Goal: Information Seeking & Learning: Learn about a topic

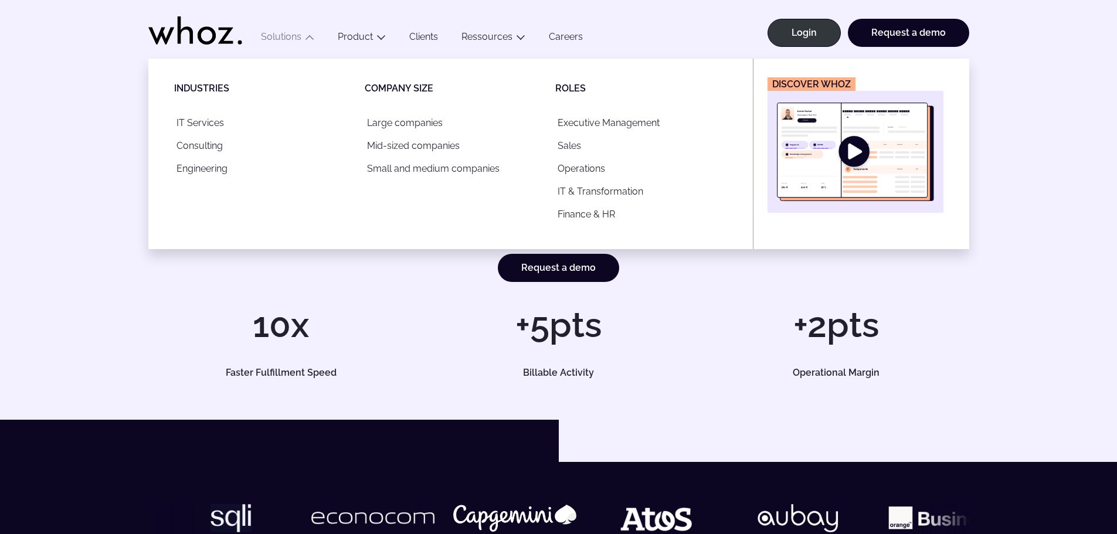
click at [279, 39] on button "Solutions" at bounding box center [287, 39] width 77 height 16
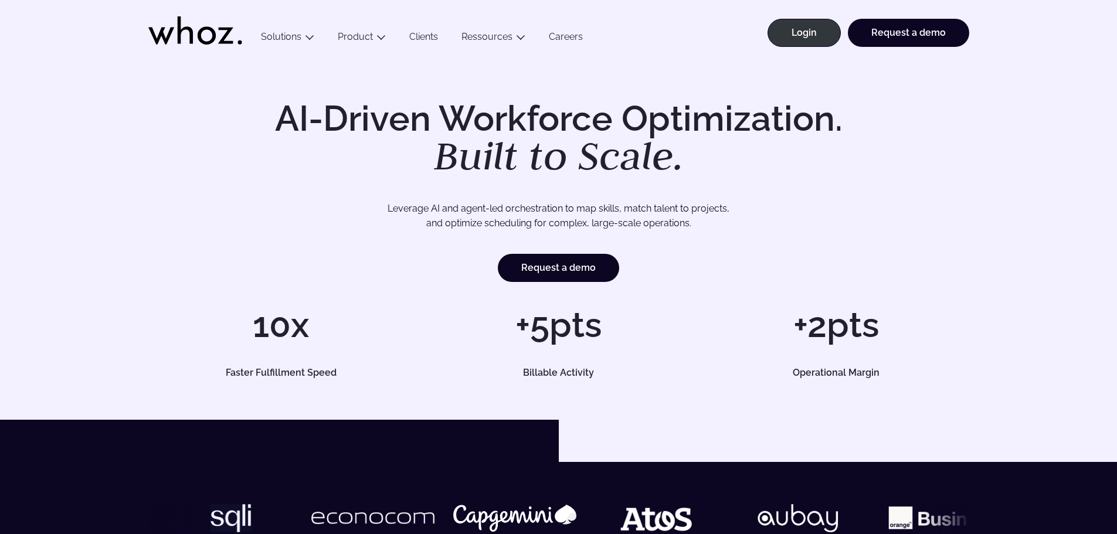
click at [279, 39] on button "Solutions" at bounding box center [287, 39] width 77 height 16
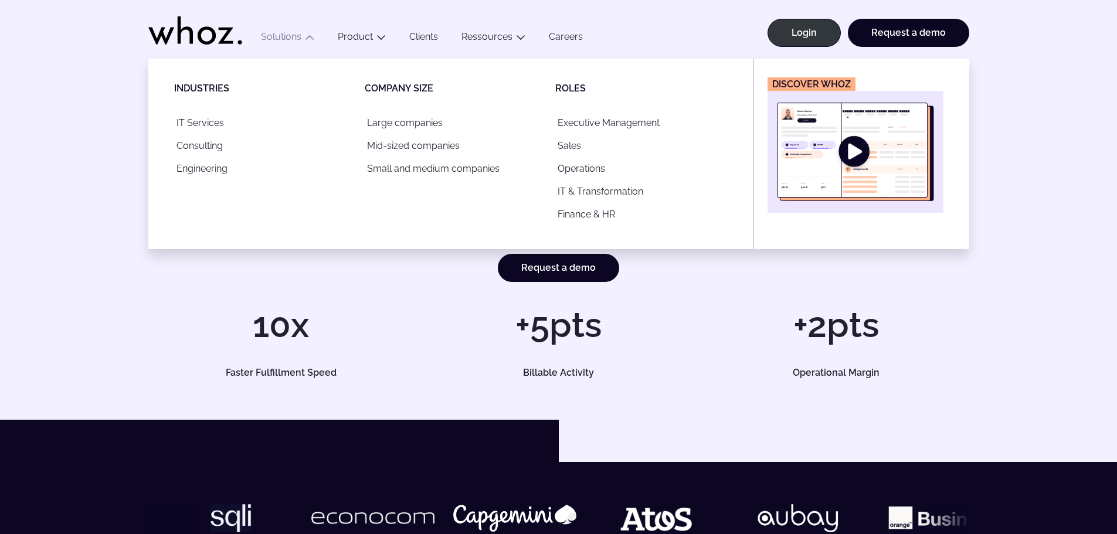
click at [862, 155] on img "Main" at bounding box center [855, 152] width 157 height 99
click at [289, 43] on button "Solutions" at bounding box center [287, 39] width 77 height 16
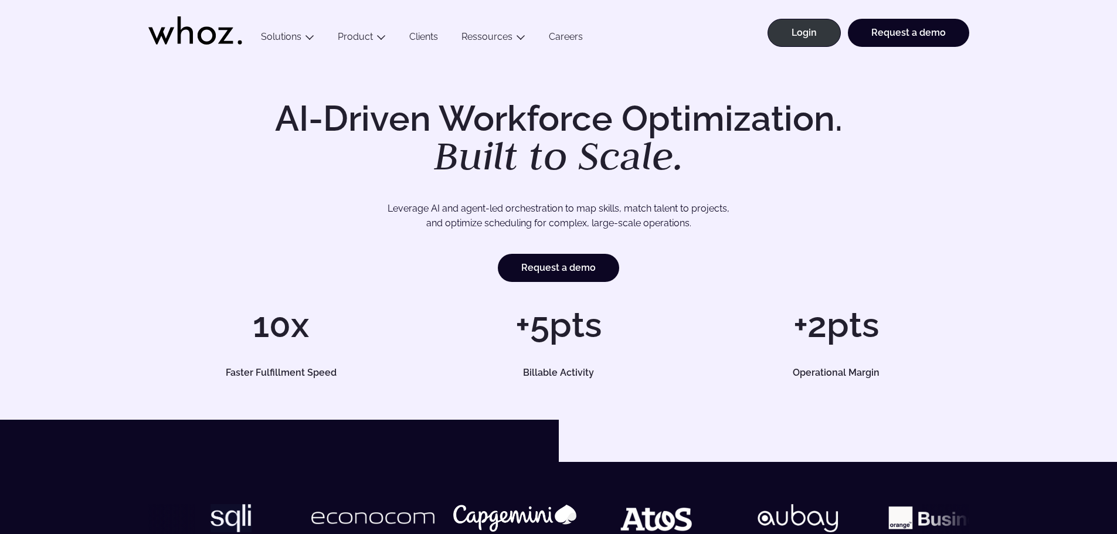
click at [289, 43] on button "Solutions" at bounding box center [287, 39] width 77 height 16
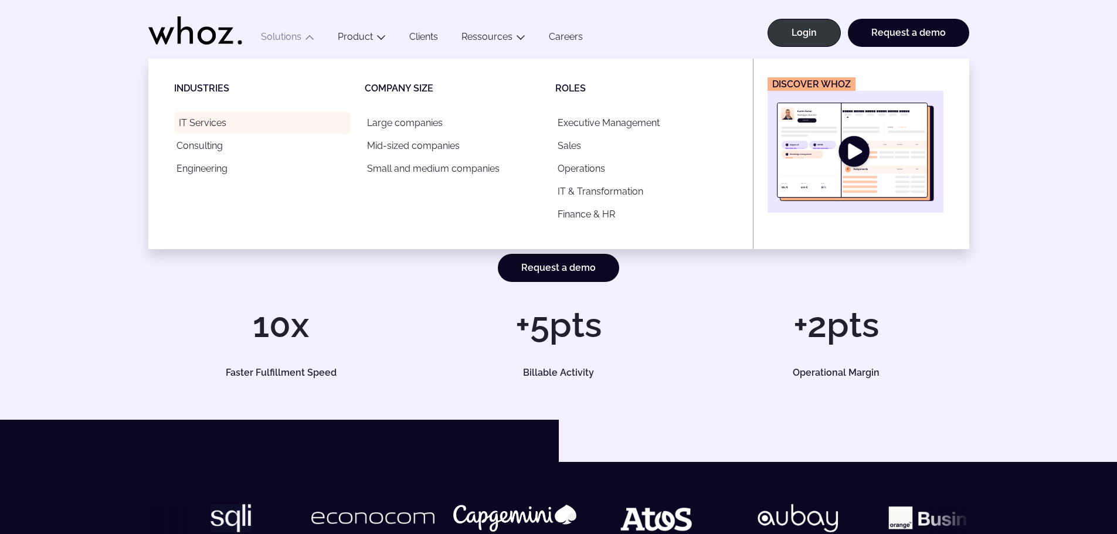
click at [205, 126] on link "IT Services" at bounding box center [262, 122] width 177 height 23
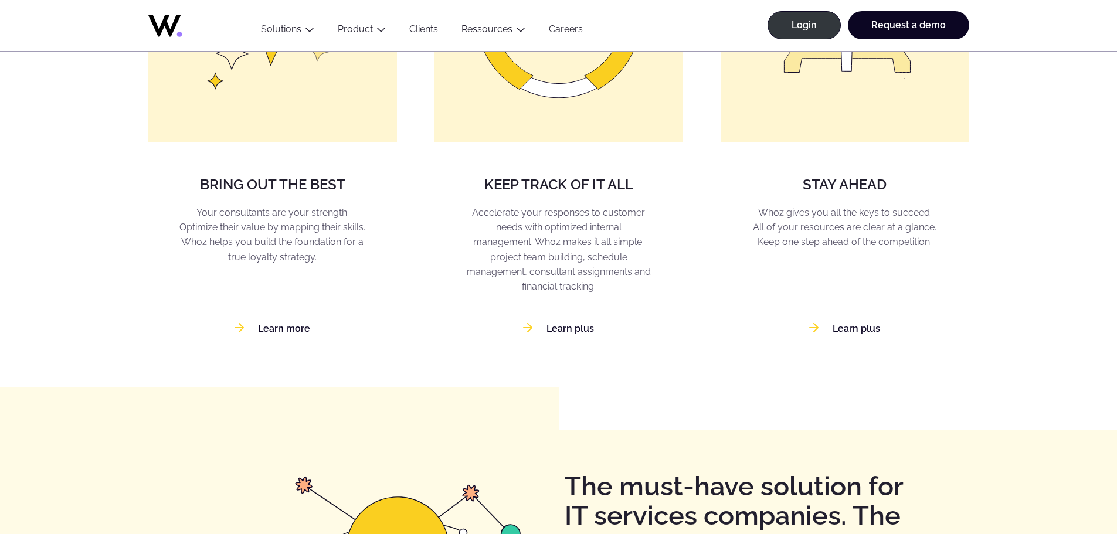
scroll to position [1114, 0]
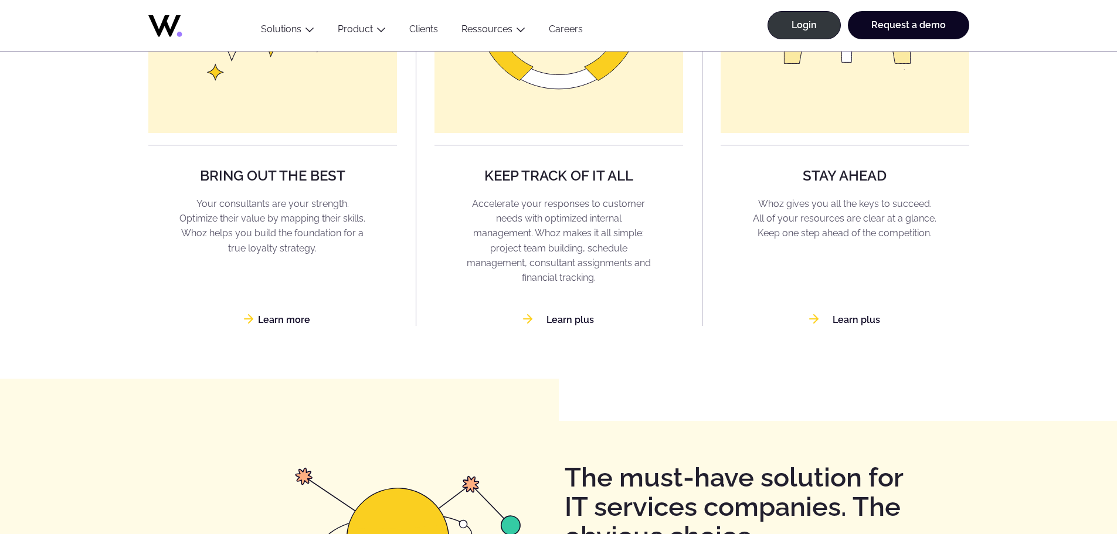
click at [265, 322] on link "Learn more" at bounding box center [273, 319] width 76 height 11
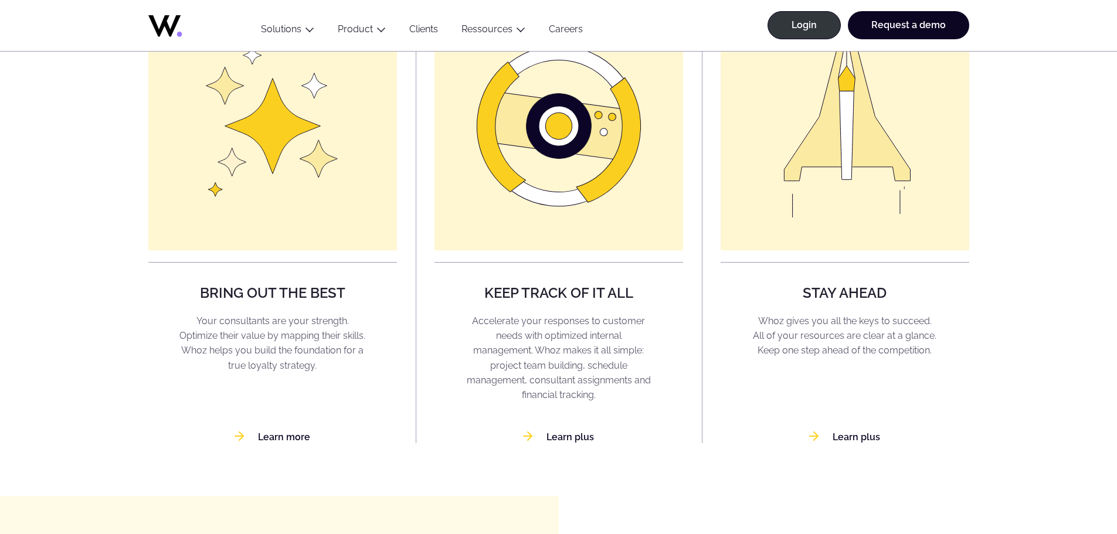
scroll to position [1056, 0]
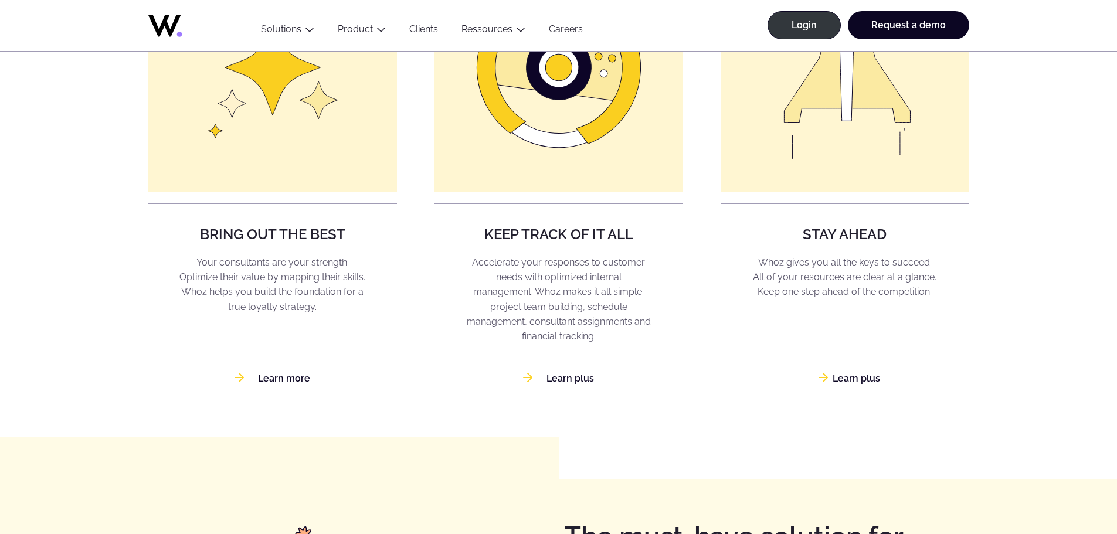
click at [846, 382] on link "Learn plus" at bounding box center [844, 378] width 71 height 11
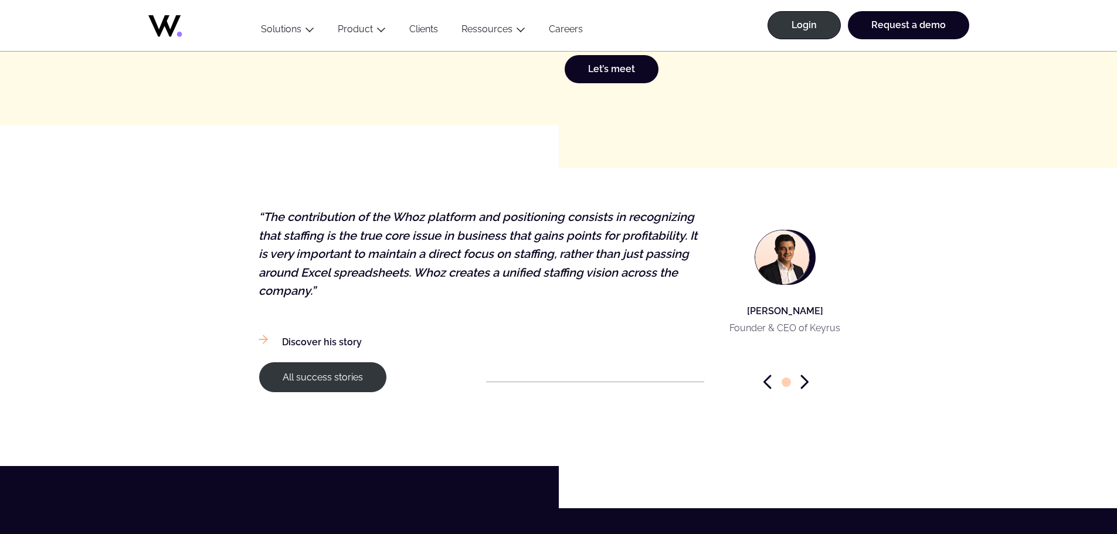
scroll to position [1764, 0]
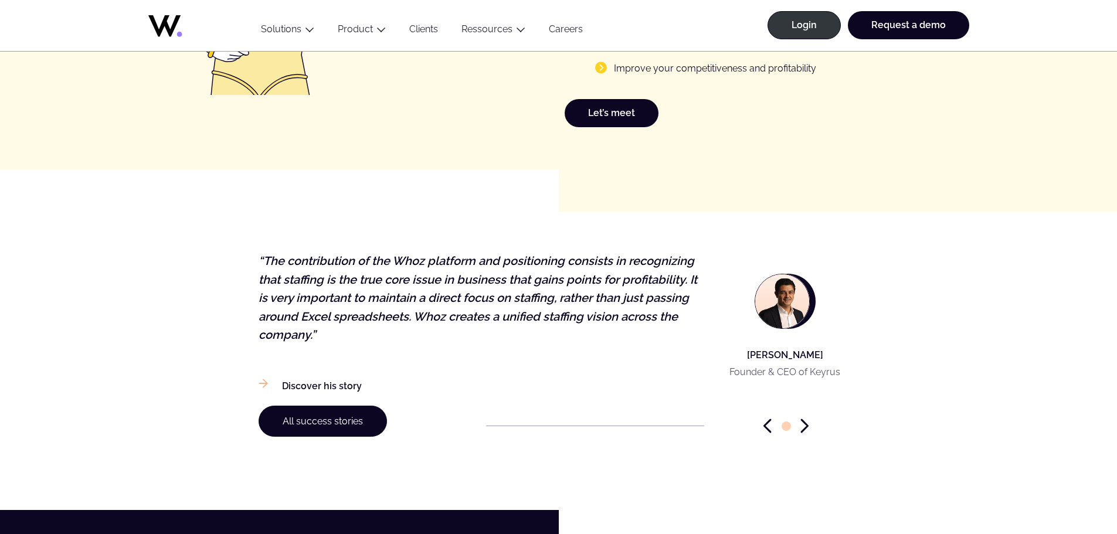
click at [311, 424] on link "All success stories" at bounding box center [323, 421] width 128 height 31
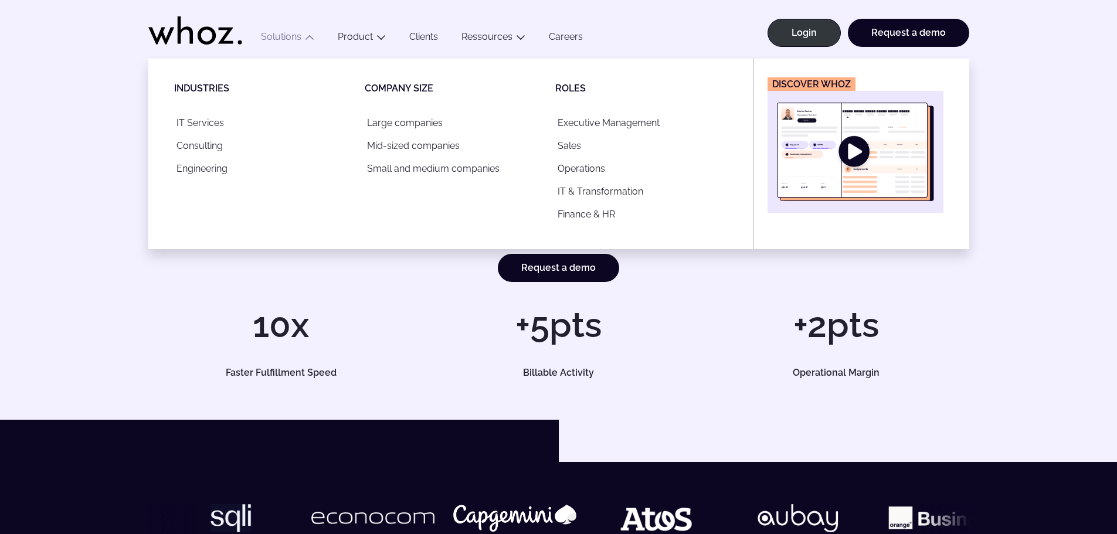
click at [273, 38] on button "Solutions" at bounding box center [287, 39] width 77 height 16
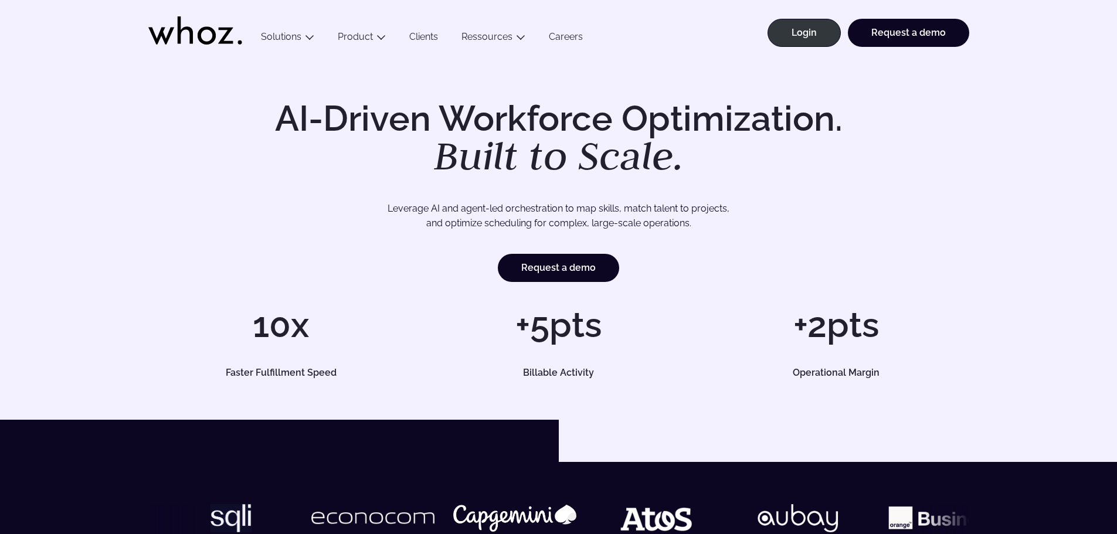
click at [273, 38] on button "Solutions" at bounding box center [287, 39] width 77 height 16
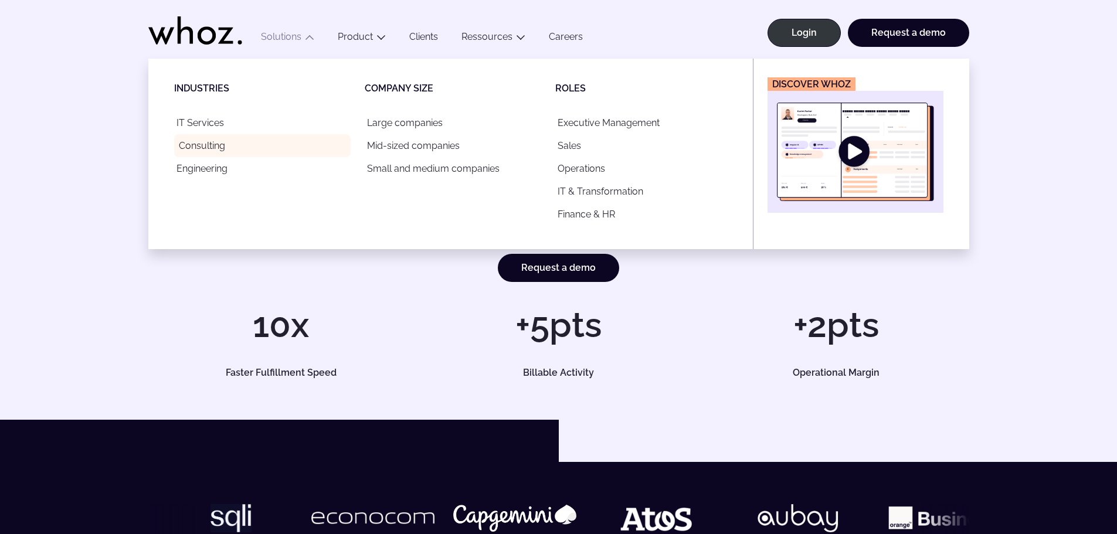
click at [221, 149] on link "Consulting" at bounding box center [262, 145] width 177 height 23
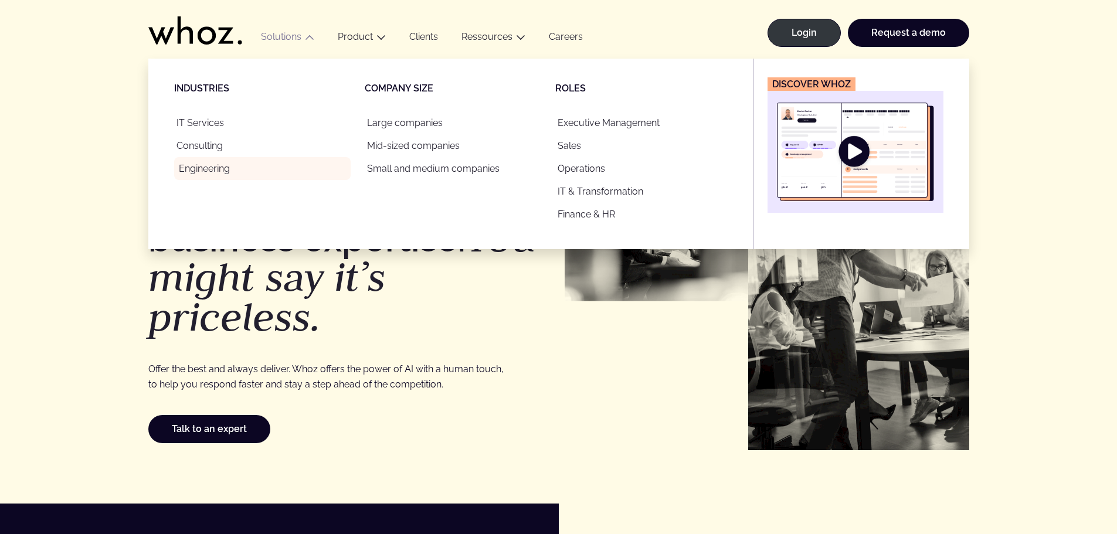
click at [218, 171] on link "Engineering" at bounding box center [262, 168] width 177 height 23
click at [418, 126] on link "Large companies" at bounding box center [453, 122] width 177 height 23
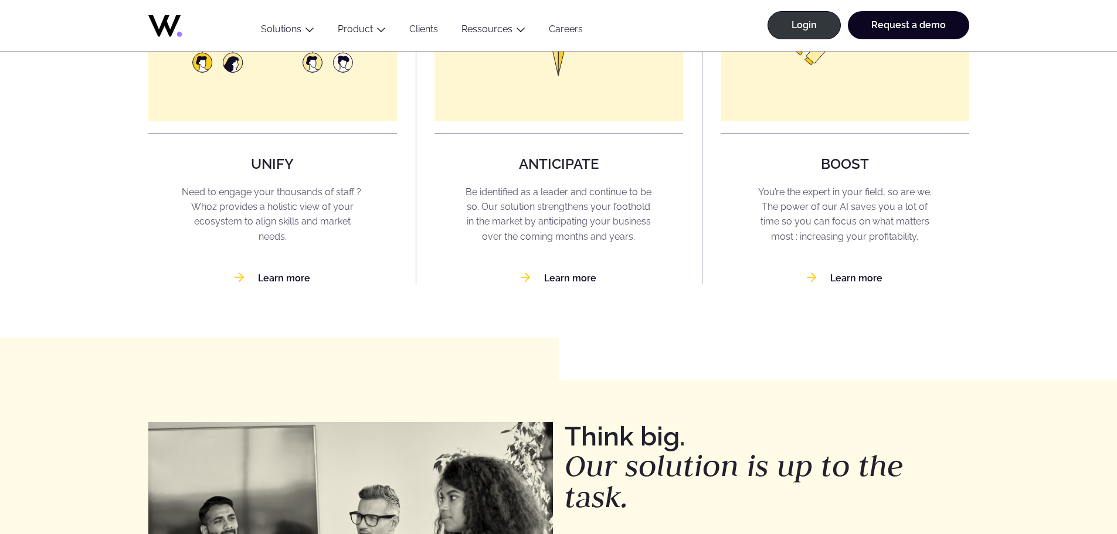
scroll to position [1059, 0]
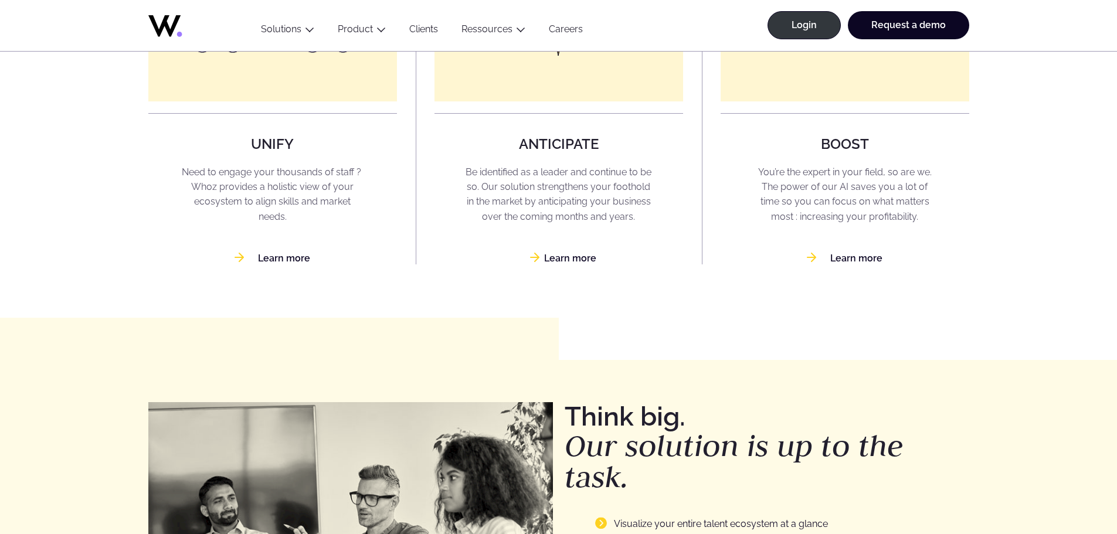
click at [562, 264] on link "Learn more" at bounding box center [559, 258] width 76 height 11
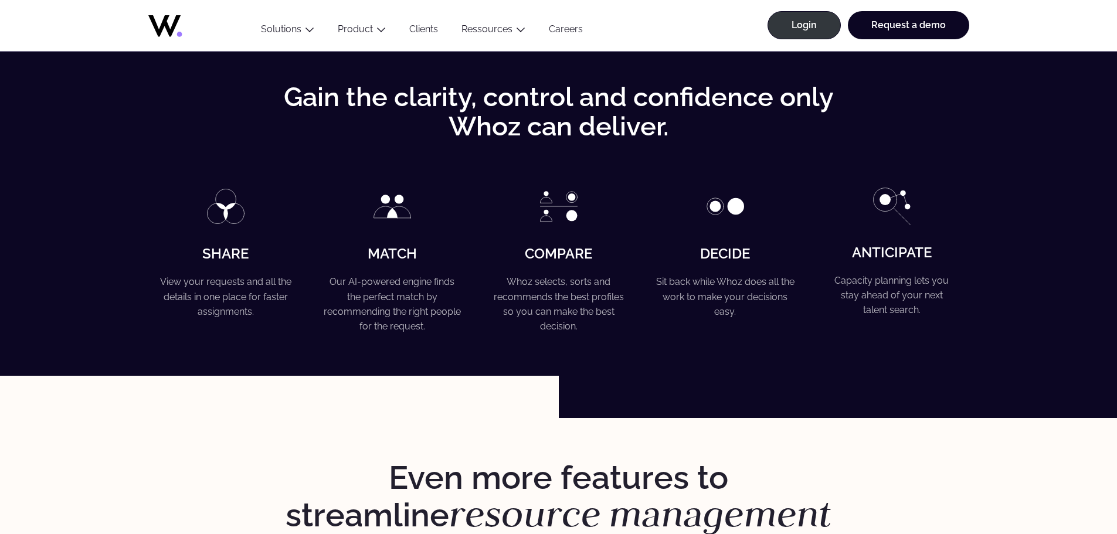
scroll to position [2335, 0]
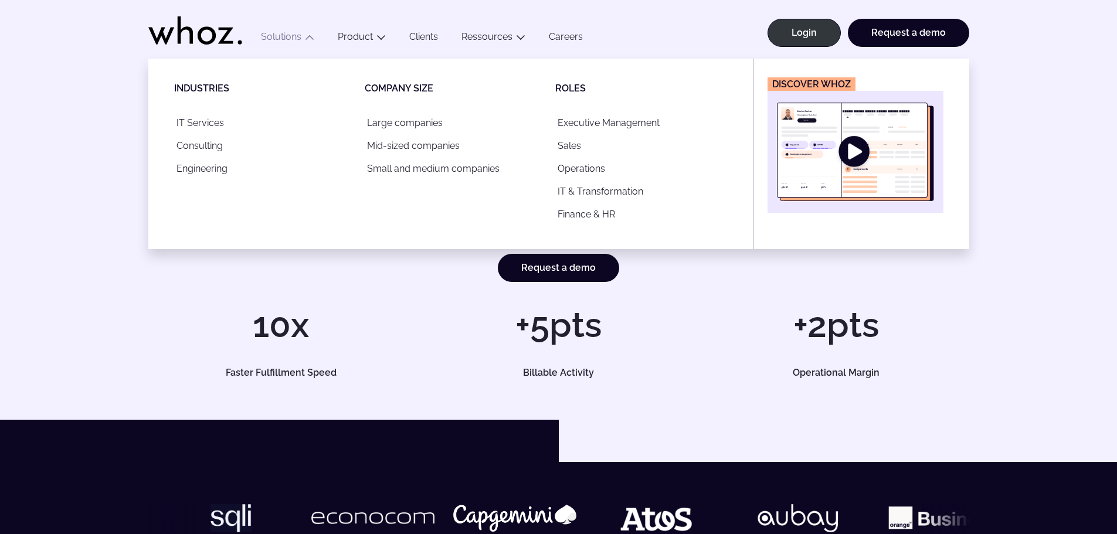
click at [289, 36] on button "Solutions" at bounding box center [287, 39] width 77 height 16
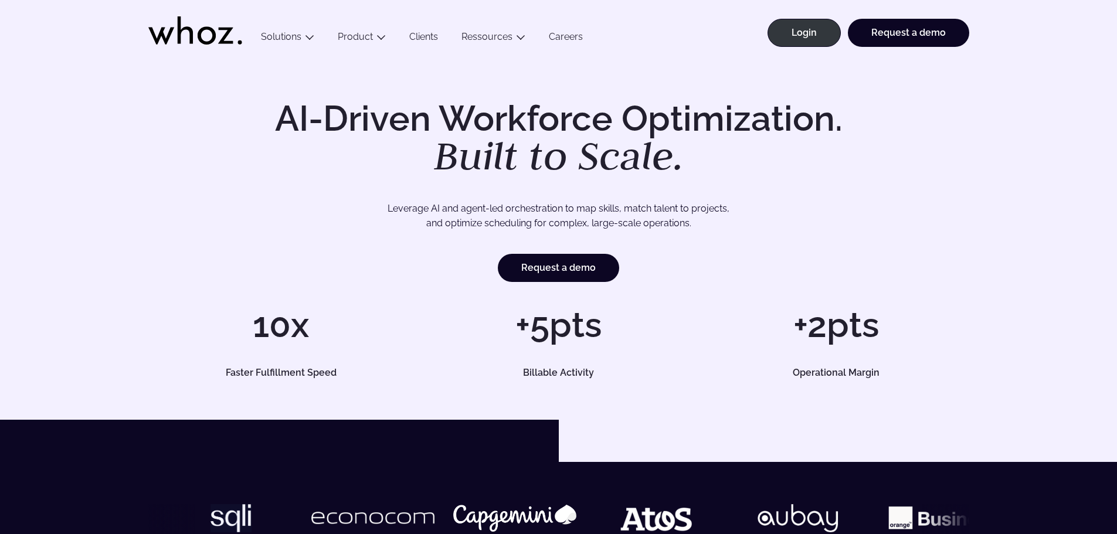
click at [289, 36] on button "Solutions" at bounding box center [287, 39] width 77 height 16
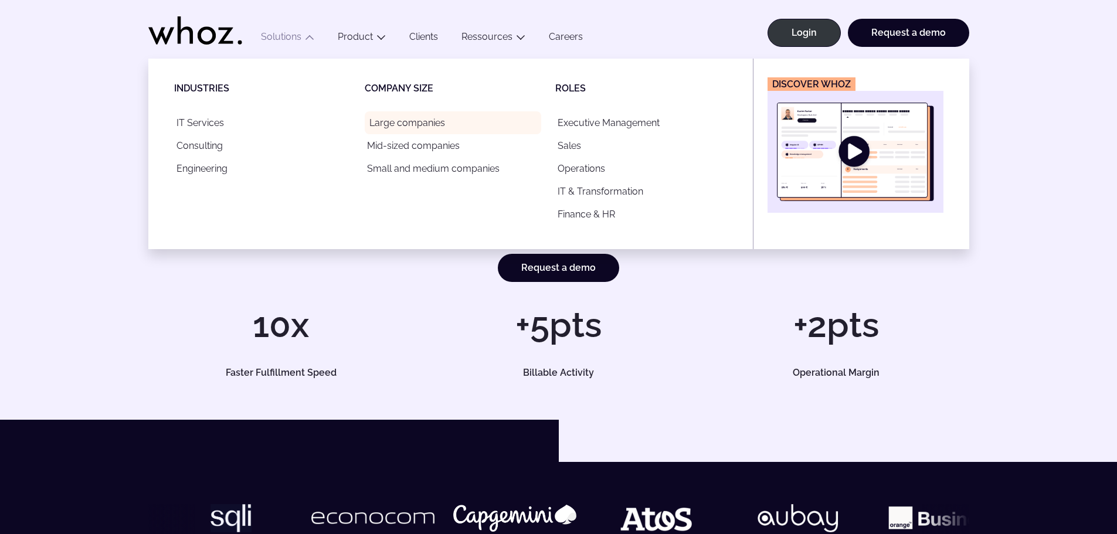
click at [404, 127] on link "Large companies" at bounding box center [453, 122] width 177 height 23
click at [422, 147] on link "Mid-sized companies" at bounding box center [453, 145] width 177 height 23
click at [398, 174] on link "Small and medium companies" at bounding box center [453, 168] width 177 height 23
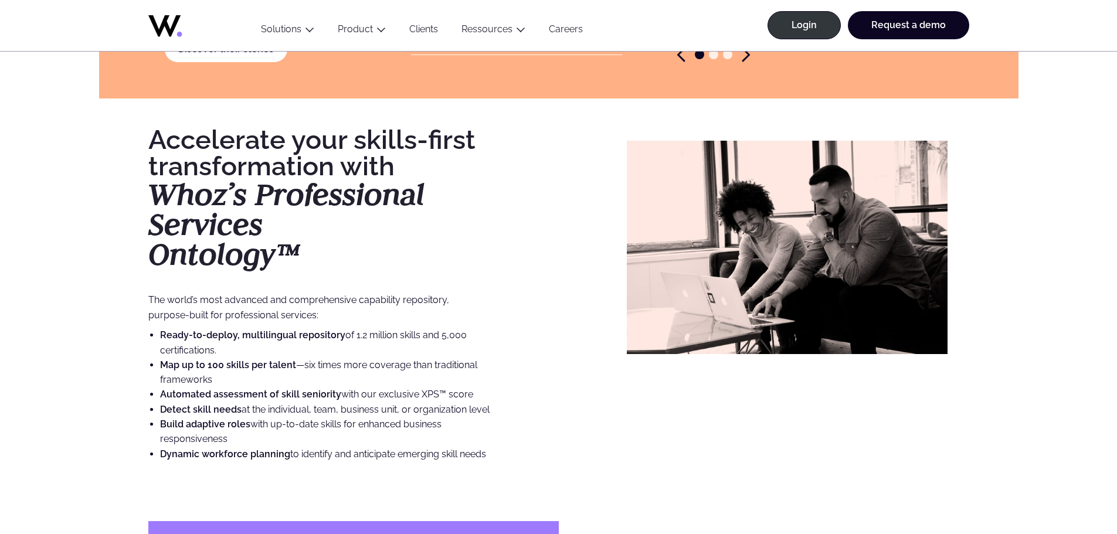
scroll to position [2777, 0]
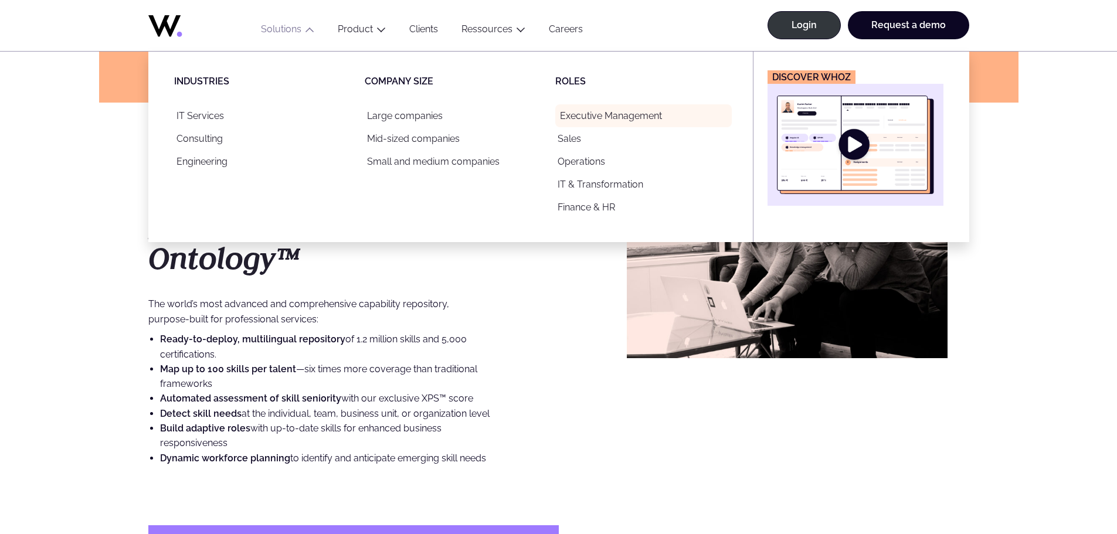
click at [579, 114] on link "Executive Management" at bounding box center [643, 115] width 177 height 23
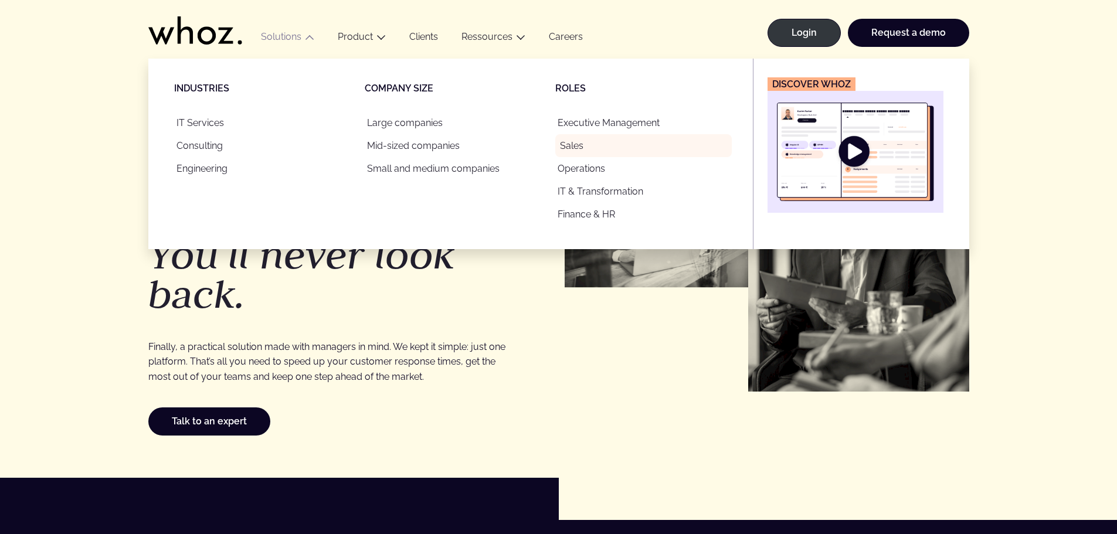
click at [571, 151] on link "Sales" at bounding box center [643, 145] width 177 height 23
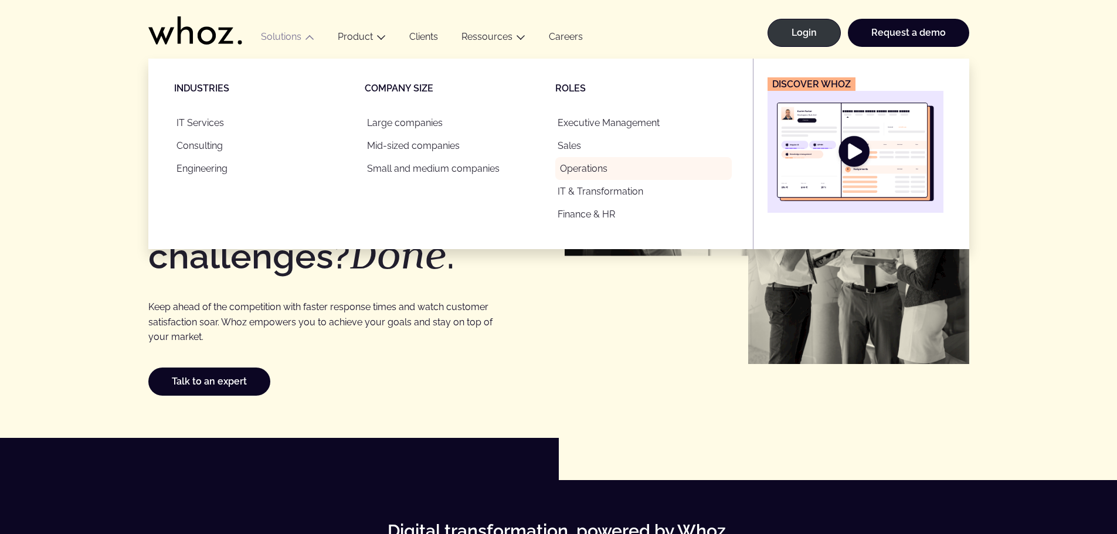
click at [594, 170] on link "Operations" at bounding box center [643, 168] width 177 height 23
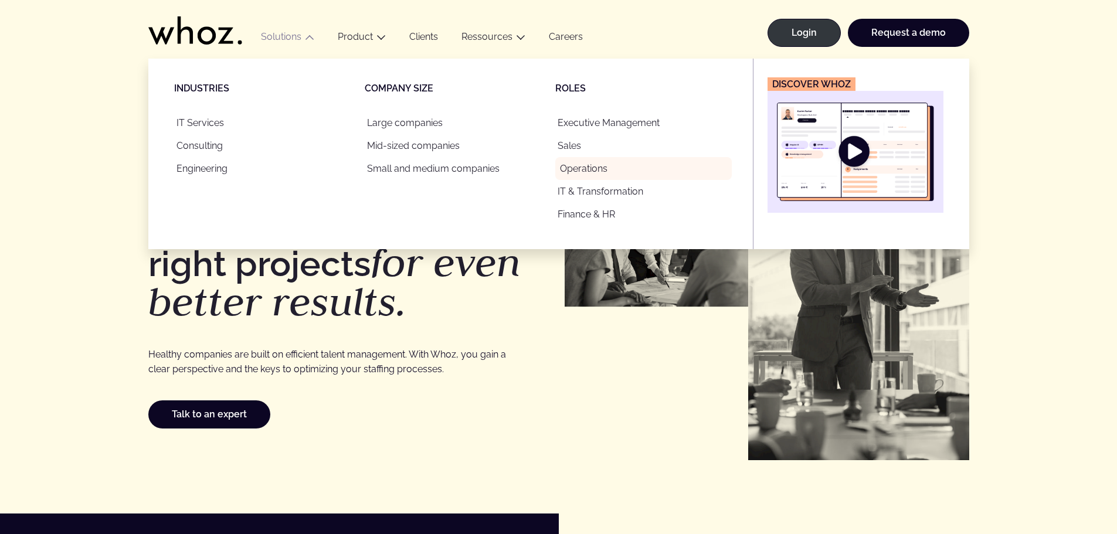
click at [599, 173] on link "Operations" at bounding box center [643, 168] width 177 height 23
click at [598, 194] on link "IT & Transformation" at bounding box center [643, 191] width 177 height 23
click at [598, 192] on link "IT & Transformation" at bounding box center [643, 191] width 177 height 23
click at [597, 196] on link "IT & Transformation" at bounding box center [643, 191] width 177 height 23
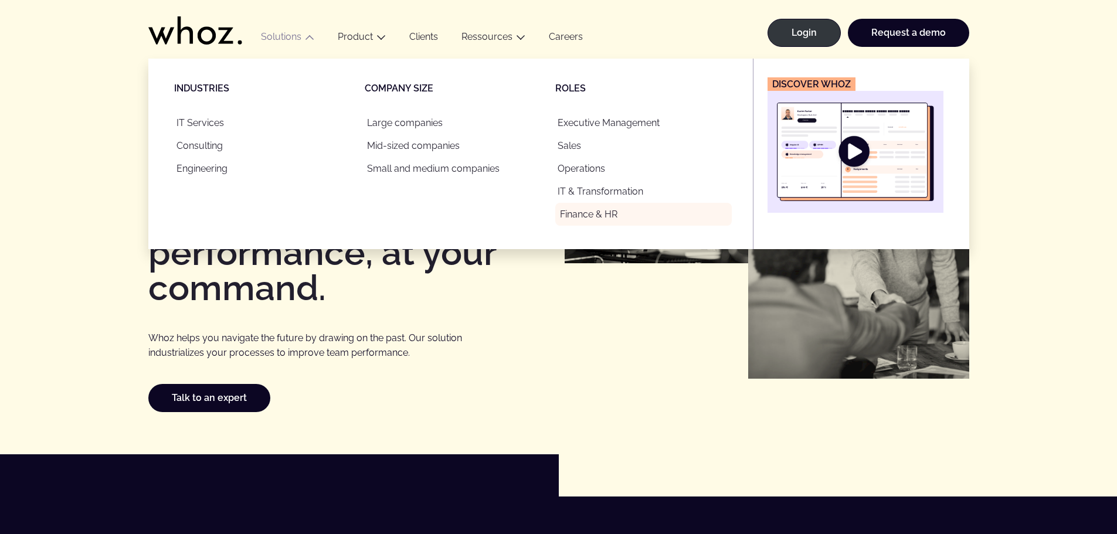
click at [599, 211] on link "Finance & HR" at bounding box center [643, 214] width 177 height 23
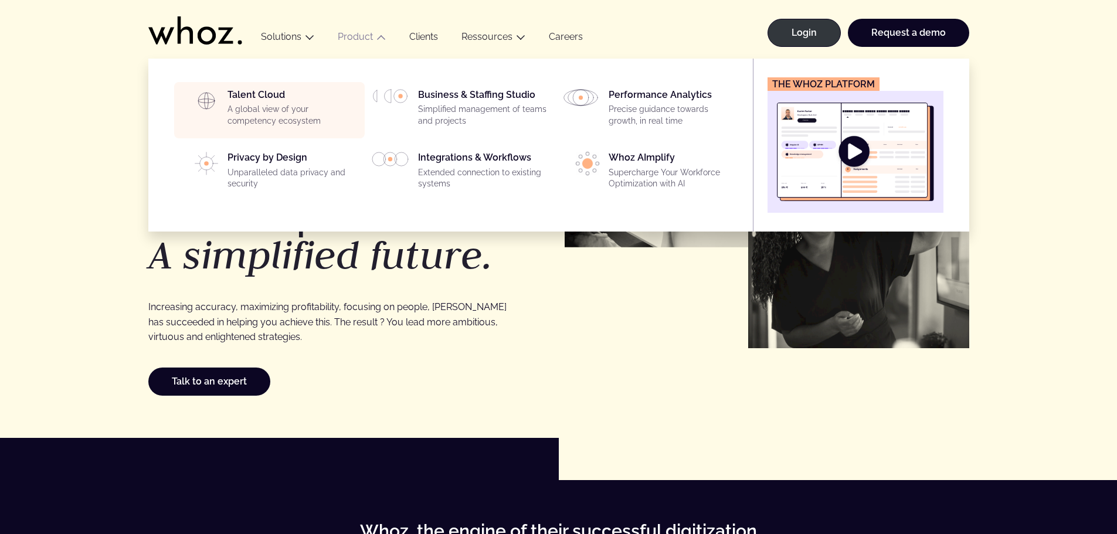
click at [264, 103] on div "Talent Cloud A global view of your competency ecosystem" at bounding box center [293, 110] width 130 height 42
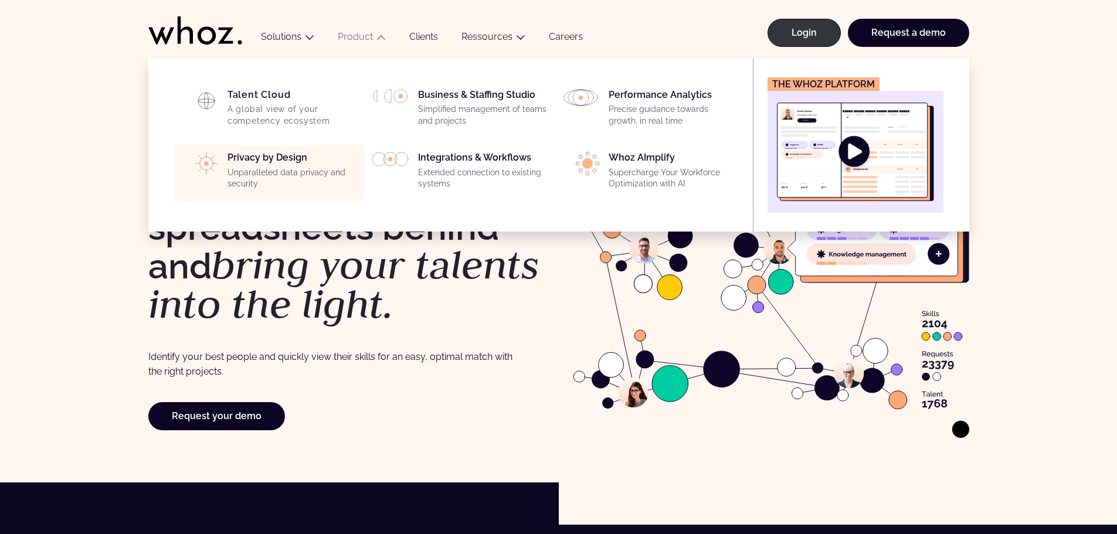
click at [283, 171] on p "Unparalleled data privacy and security" at bounding box center [293, 178] width 130 height 23
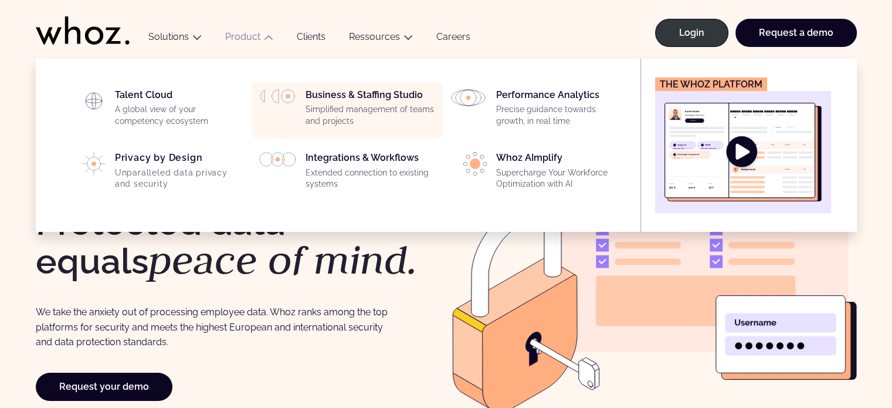
click at [373, 112] on p "Simplified management of teams and projects" at bounding box center [371, 115] width 130 height 23
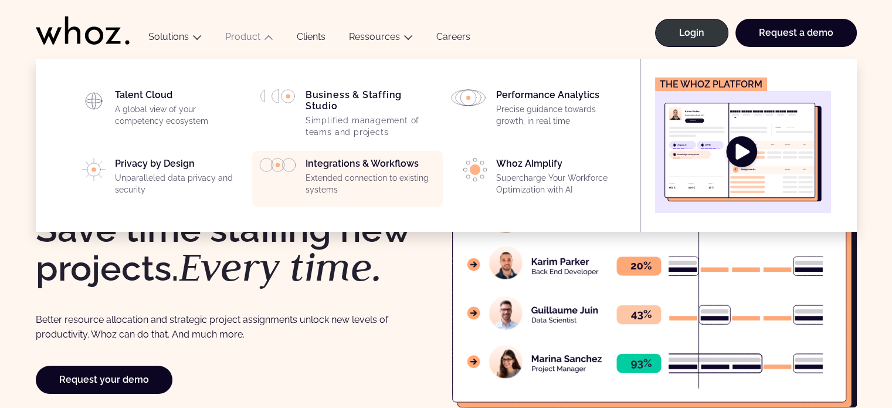
click at [365, 172] on p "Extended connection to existing systems" at bounding box center [371, 183] width 130 height 23
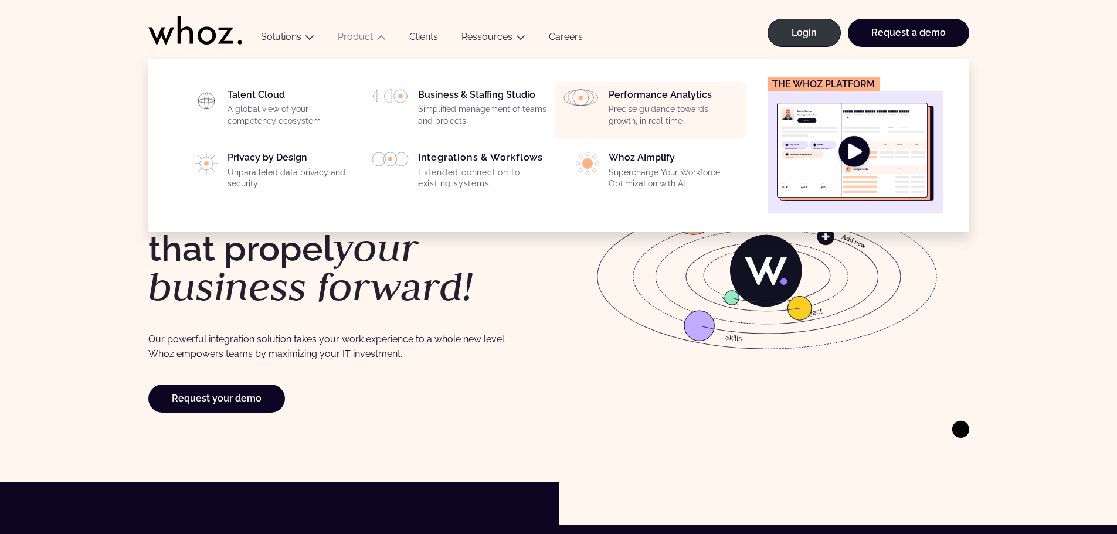
click at [654, 110] on p "Precise guidance towards growth, in real time" at bounding box center [674, 115] width 130 height 23
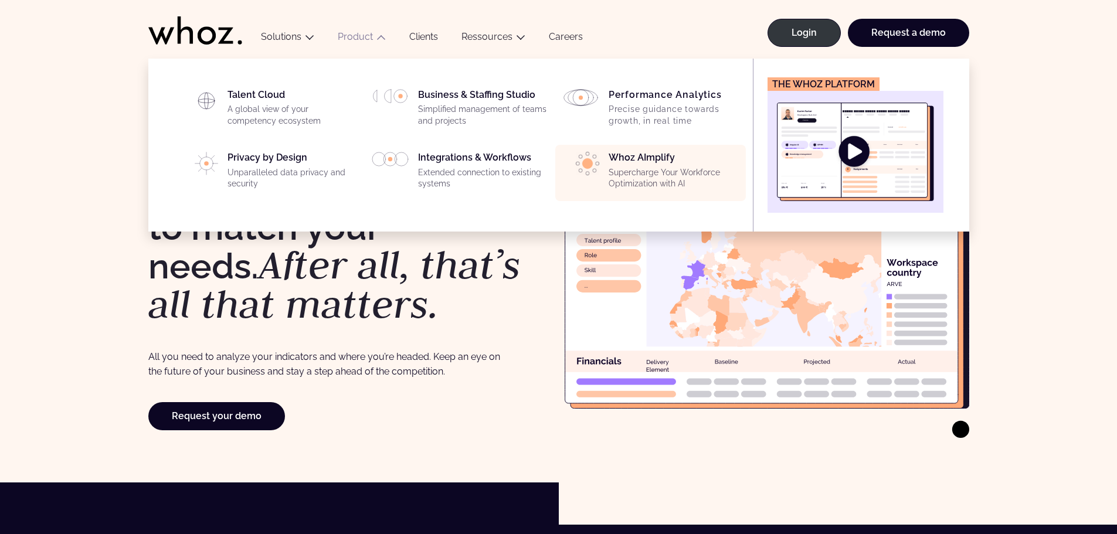
click at [660, 171] on p "Supercharge Your Workforce Optimization with AI" at bounding box center [674, 178] width 130 height 23
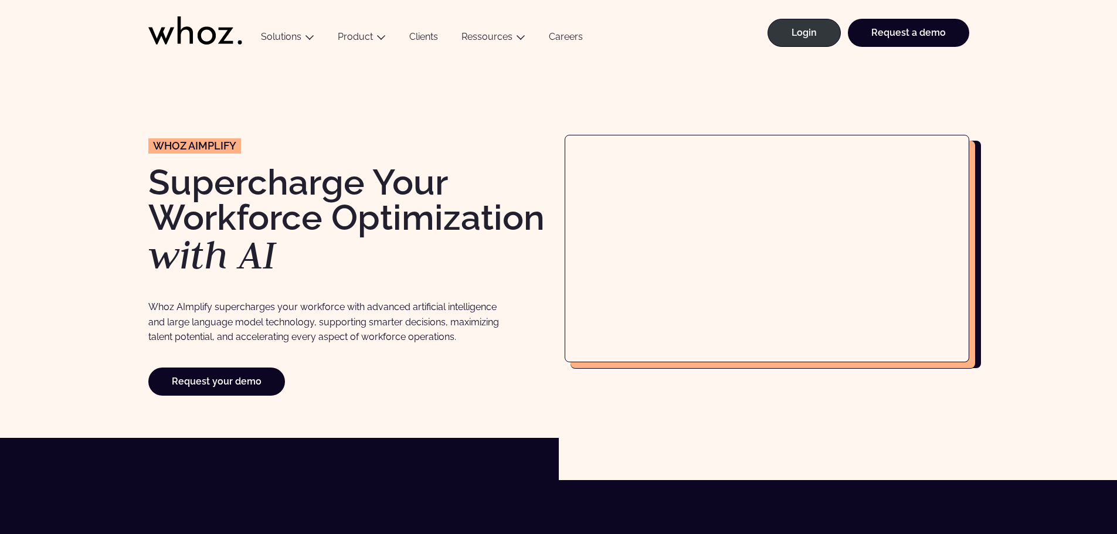
click at [567, 38] on link "Careers" at bounding box center [565, 39] width 57 height 16
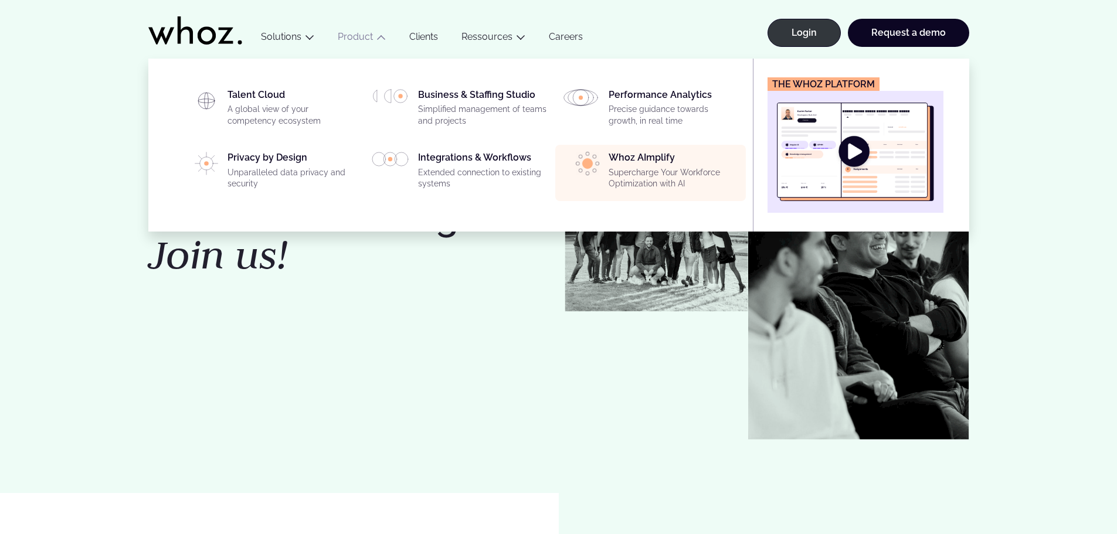
click at [657, 171] on p "Supercharge Your Workforce Optimization with AI" at bounding box center [674, 178] width 130 height 23
click at [655, 152] on div "Whoz AImplify Supercharge Your Workforce Optimization with AI" at bounding box center [674, 173] width 130 height 42
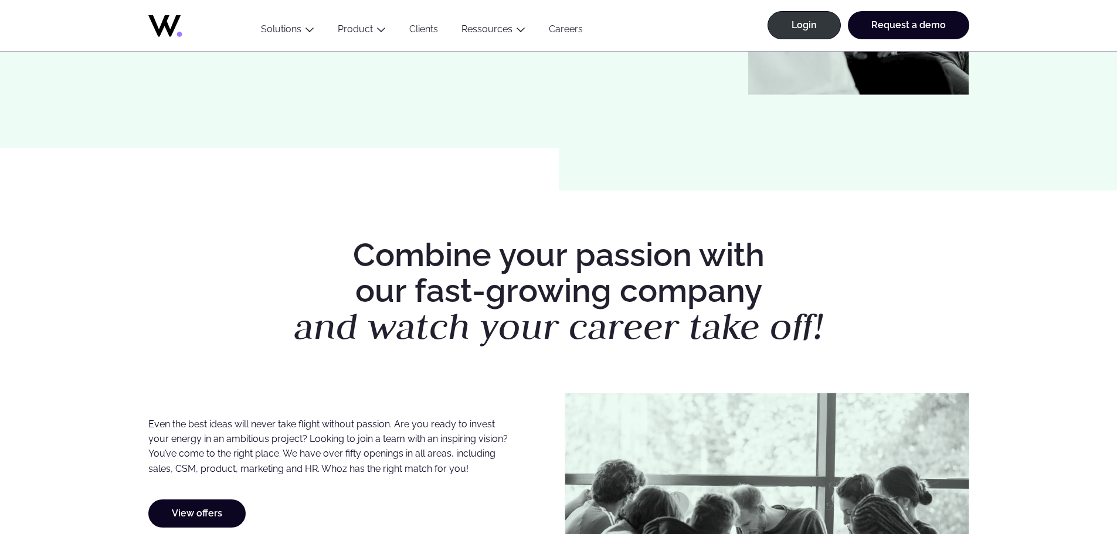
scroll to position [352, 0]
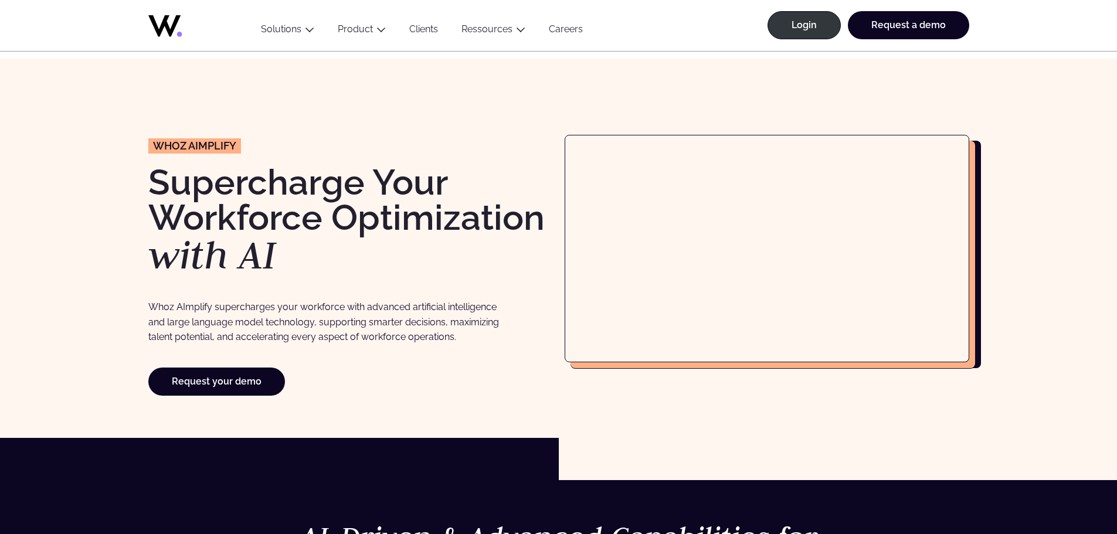
scroll to position [59, 0]
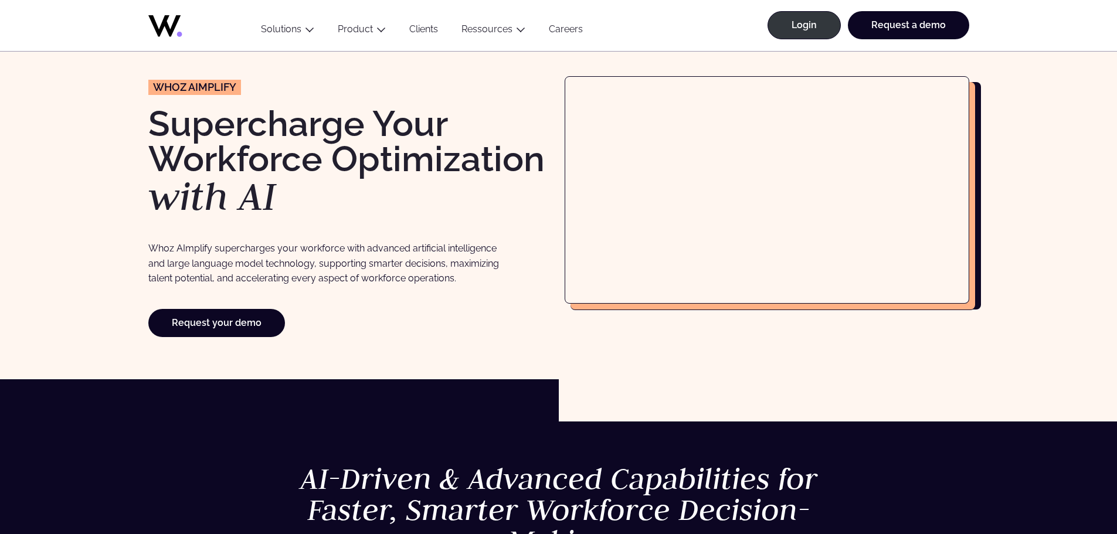
click at [745, 379] on div "wHOZ aIMPLIFY Supercharge Your Workforce Optimization with AI Whoz AImplify sup…" at bounding box center [558, 189] width 1117 height 379
click at [368, 320] on div "Request your demo" at bounding box center [350, 323] width 405 height 28
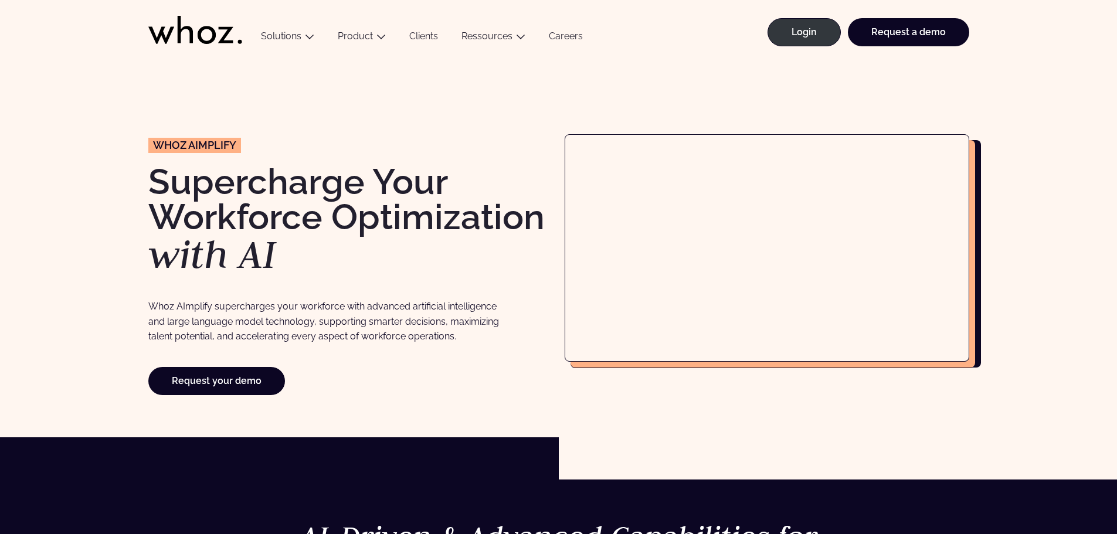
scroll to position [0, 0]
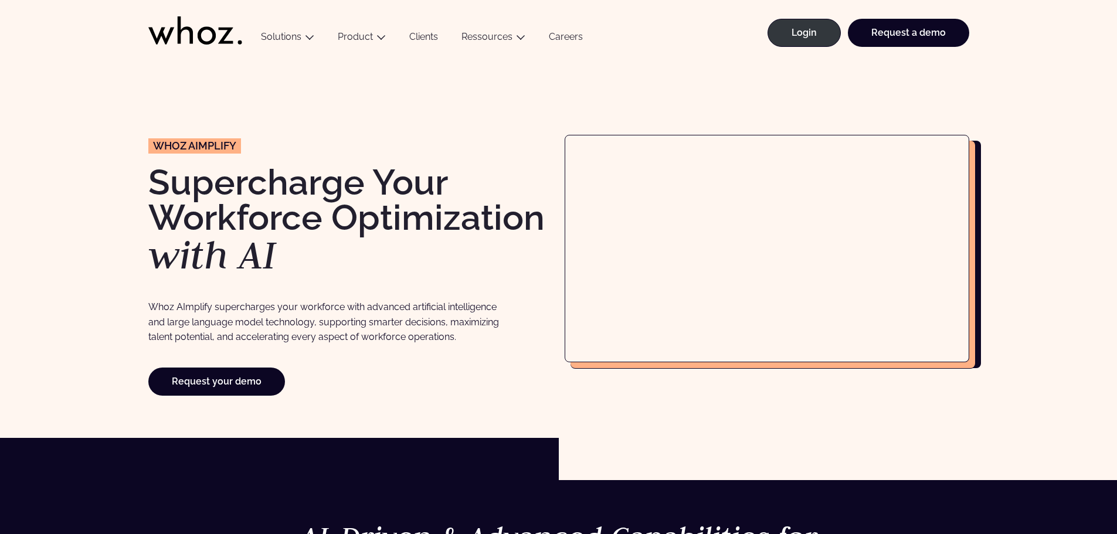
click at [427, 35] on link "Clients" at bounding box center [424, 39] width 52 height 16
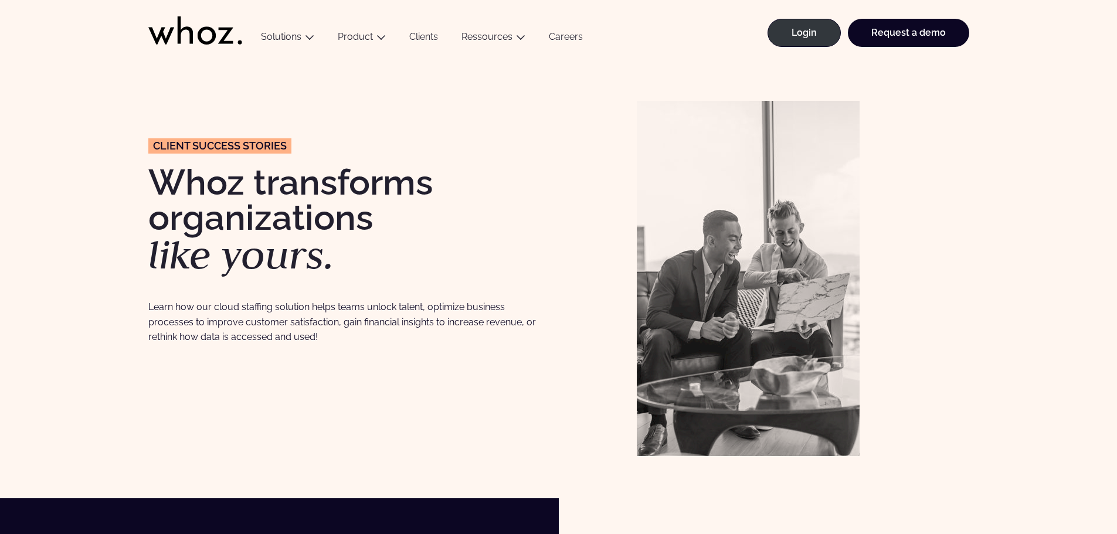
click at [407, 370] on div "CLIENT success stories Whoz transforms organizations like yours. Learn how our …" at bounding box center [347, 278] width 399 height 355
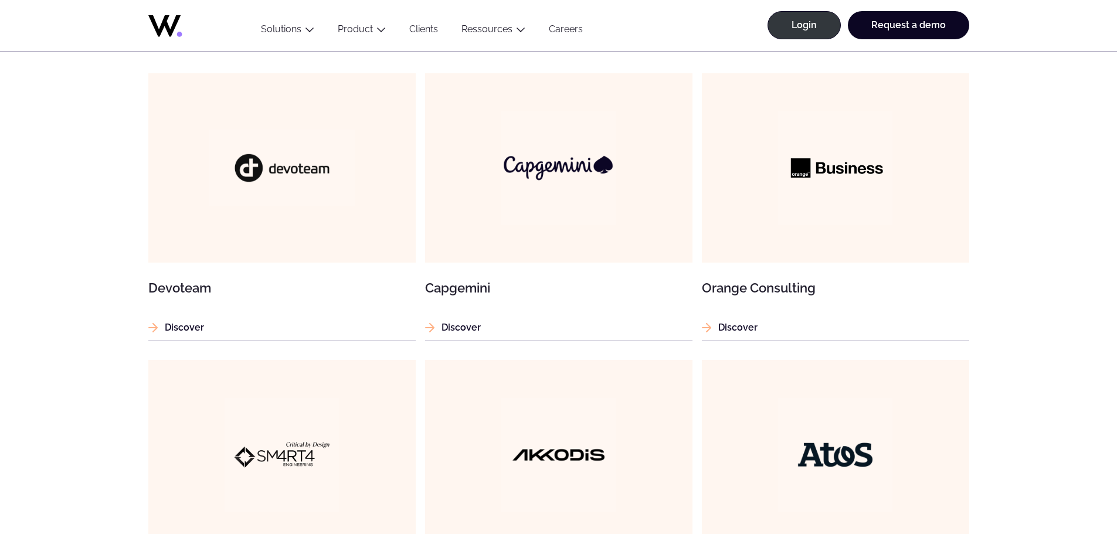
scroll to position [762, 0]
click at [558, 217] on img at bounding box center [558, 167] width 128 height 128
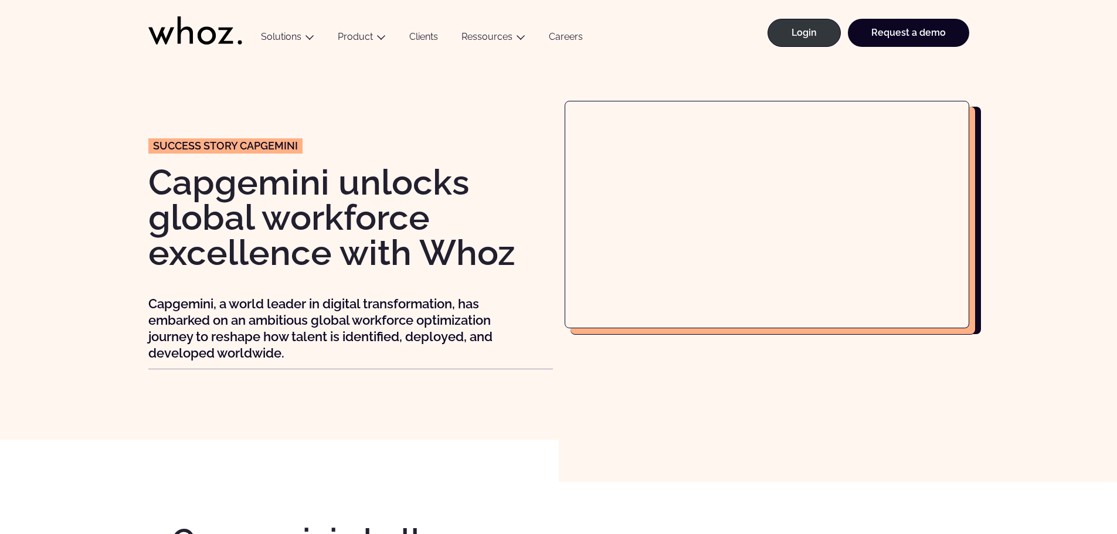
click at [418, 36] on link "Clients" at bounding box center [424, 39] width 52 height 16
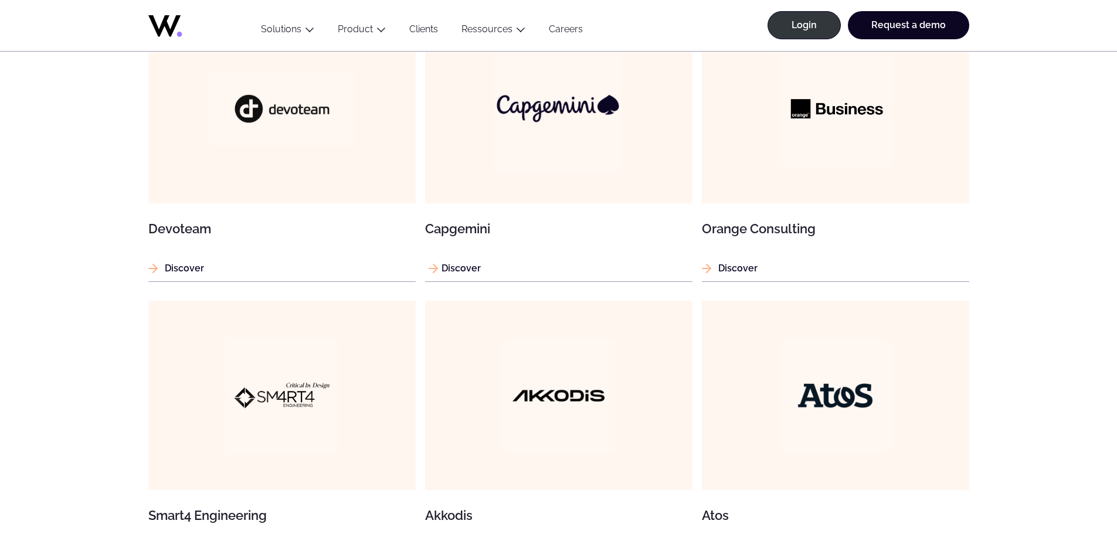
scroll to position [880, 0]
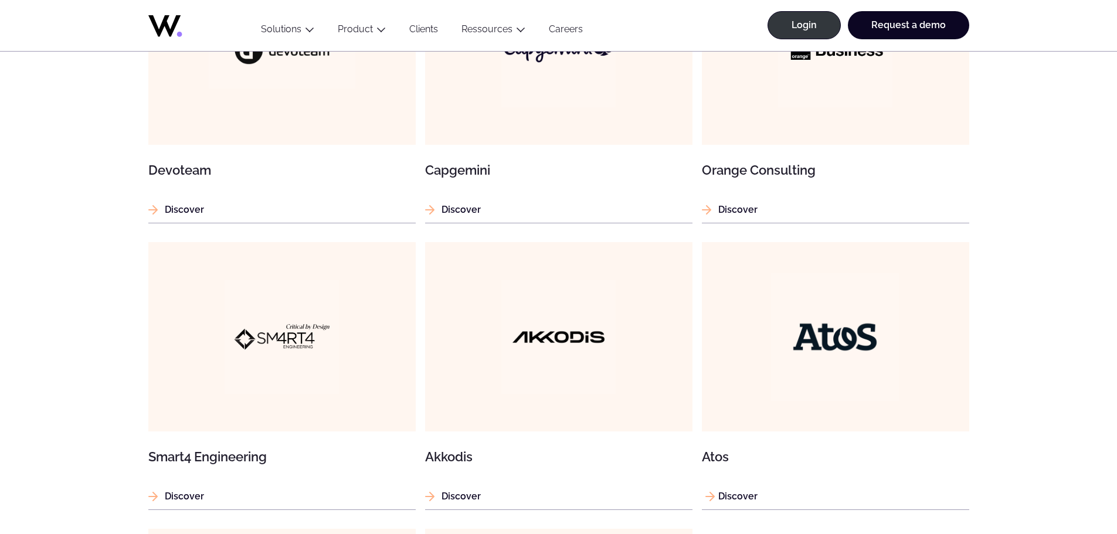
click at [841, 334] on img at bounding box center [835, 337] width 128 height 128
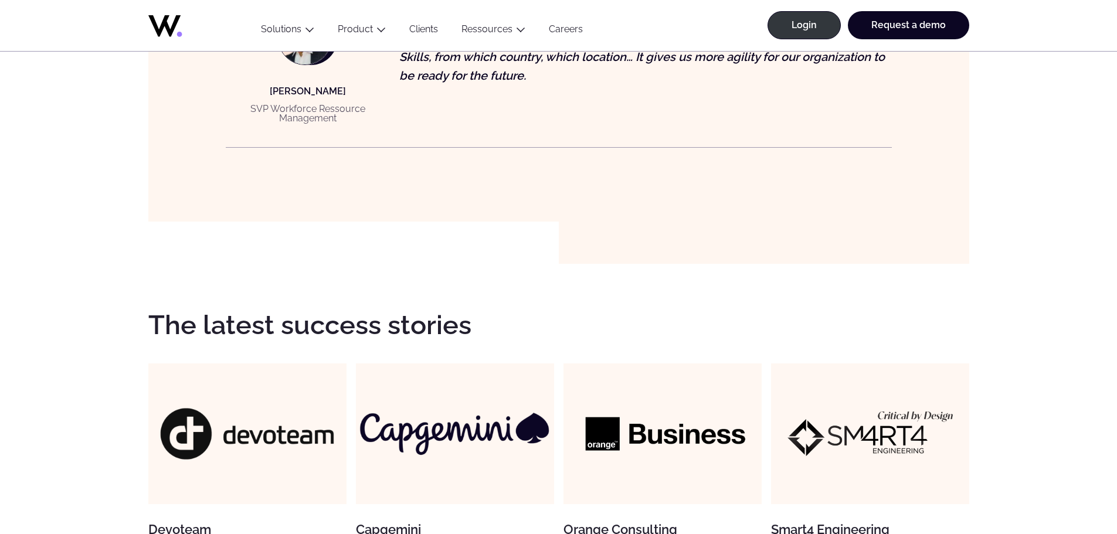
scroll to position [997, 0]
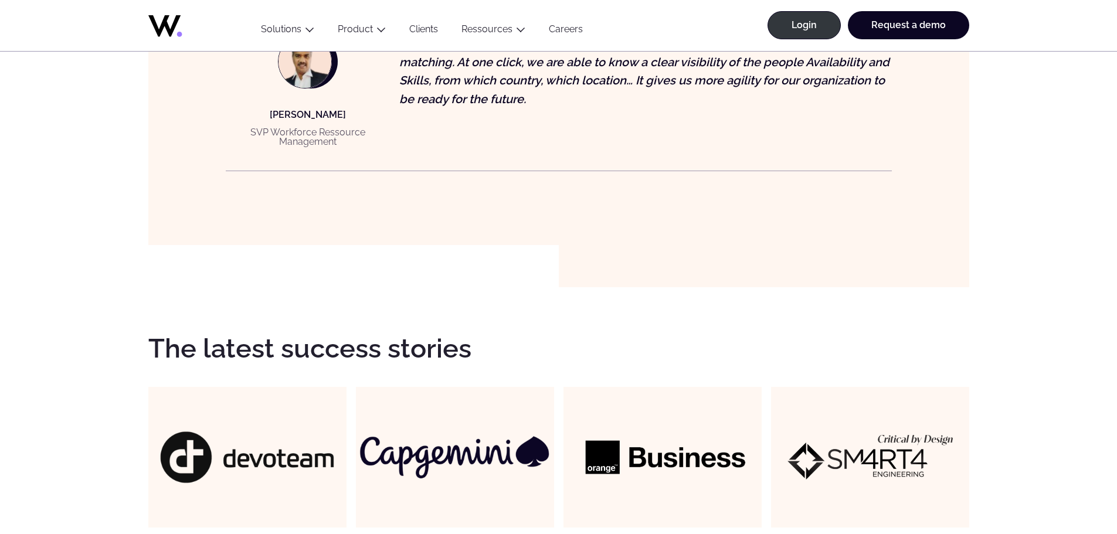
click at [452, 426] on img at bounding box center [455, 457] width 198 height 198
